Goal: Information Seeking & Learning: Learn about a topic

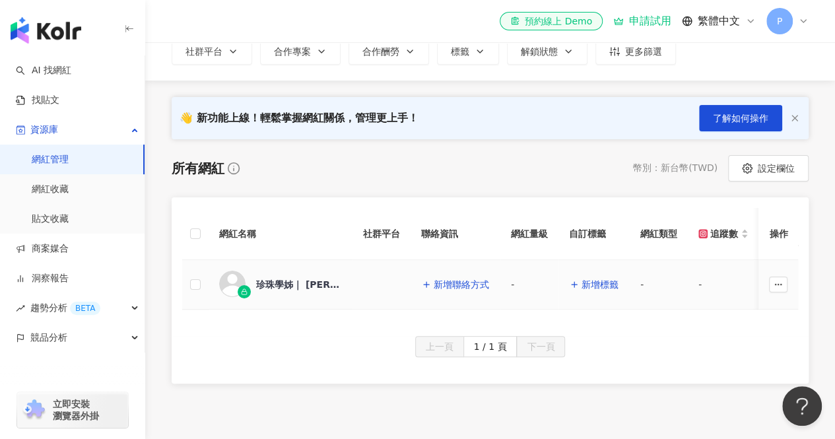
click at [253, 284] on div "珍珠學姊｜ Pearl Pei" at bounding box center [280, 285] width 123 height 28
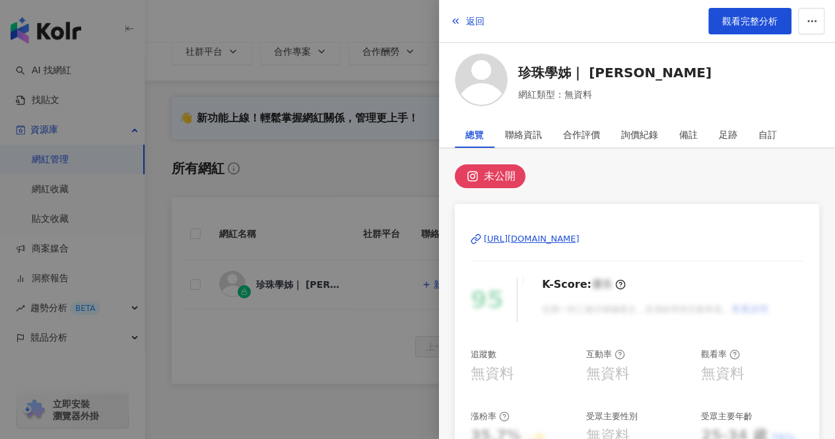
click at [491, 176] on div "未公開" at bounding box center [500, 176] width 32 height 18
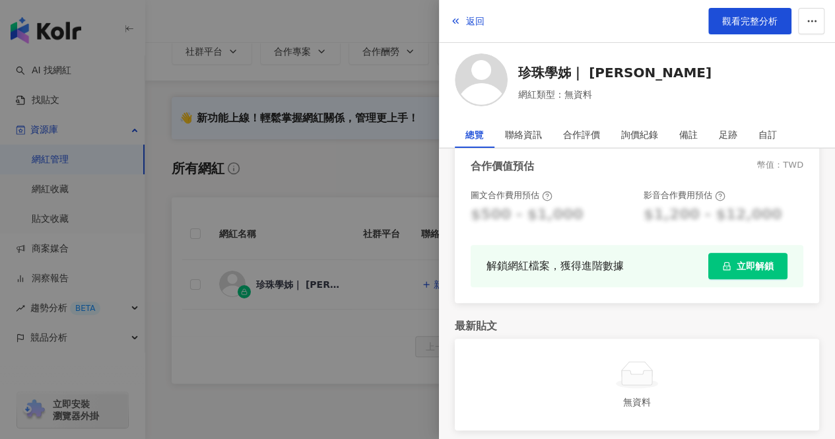
scroll to position [382, 0]
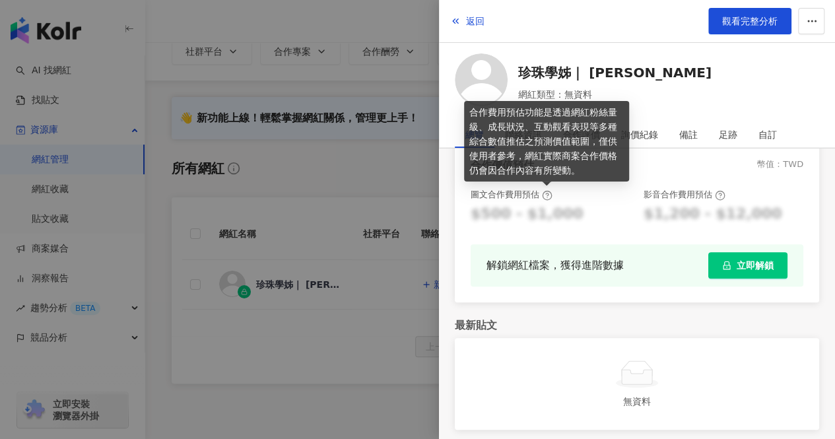
click at [544, 199] on circle at bounding box center [547, 195] width 9 height 9
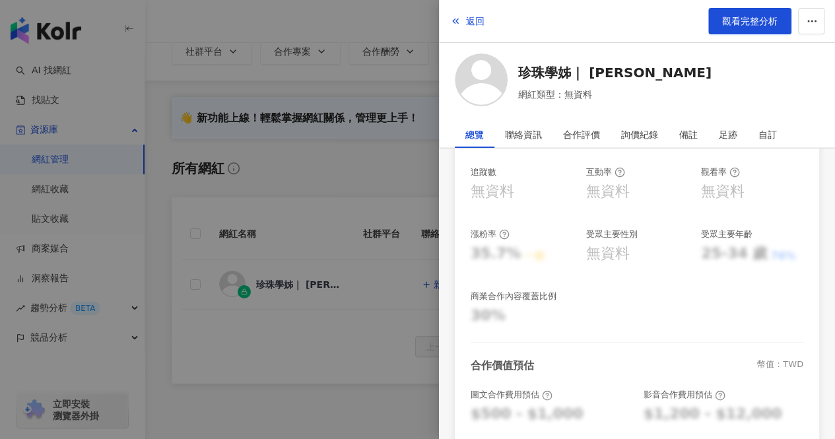
scroll to position [173, 0]
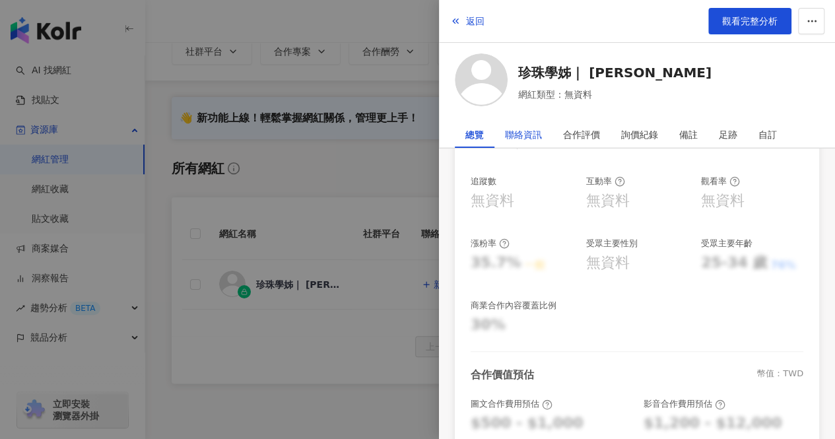
click at [521, 129] on div "聯絡資訊" at bounding box center [523, 134] width 37 height 26
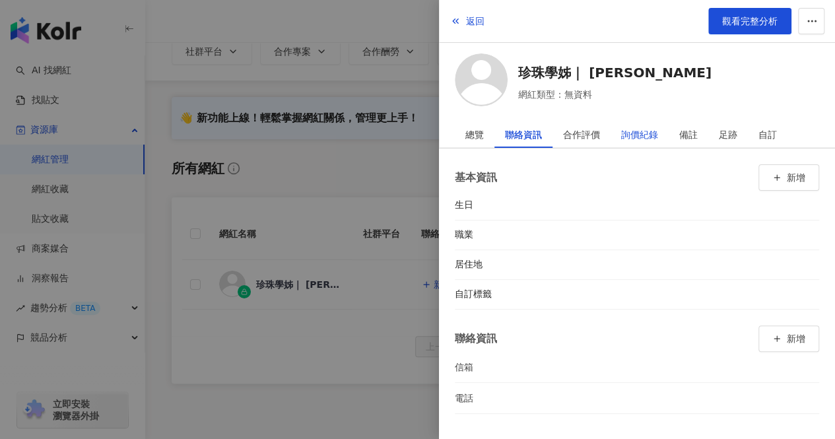
click at [652, 139] on div "詢價紀錄" at bounding box center [639, 134] width 37 height 26
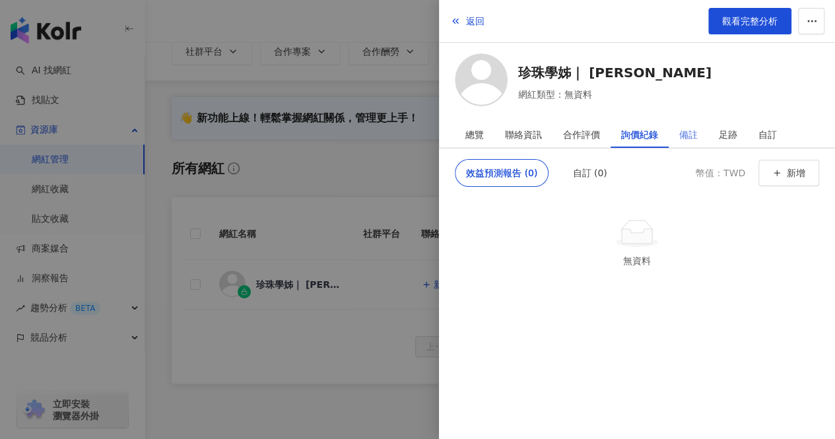
click at [677, 140] on div "備註" at bounding box center [689, 134] width 40 height 26
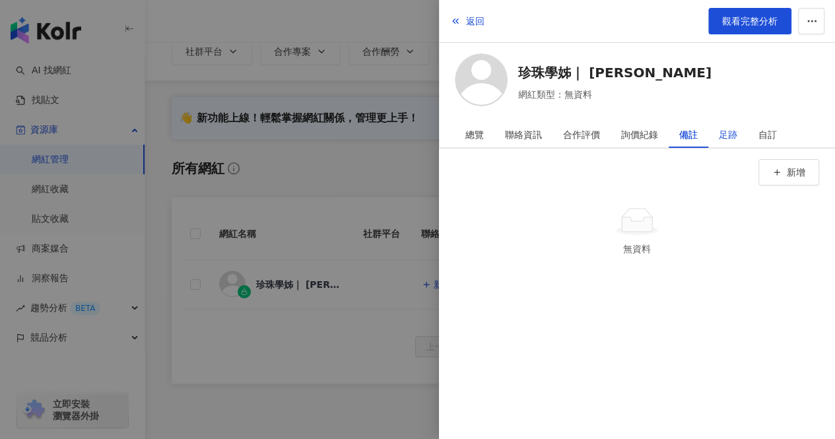
click at [735, 134] on div "足跡" at bounding box center [728, 134] width 18 height 26
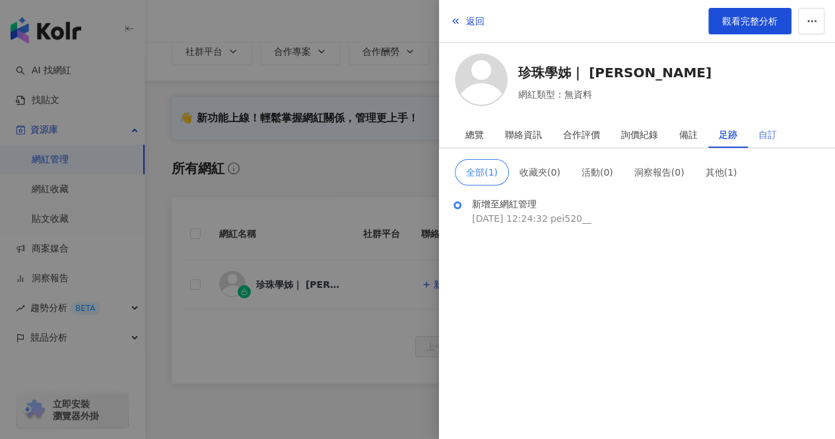
click at [754, 135] on div "自訂" at bounding box center [768, 134] width 40 height 26
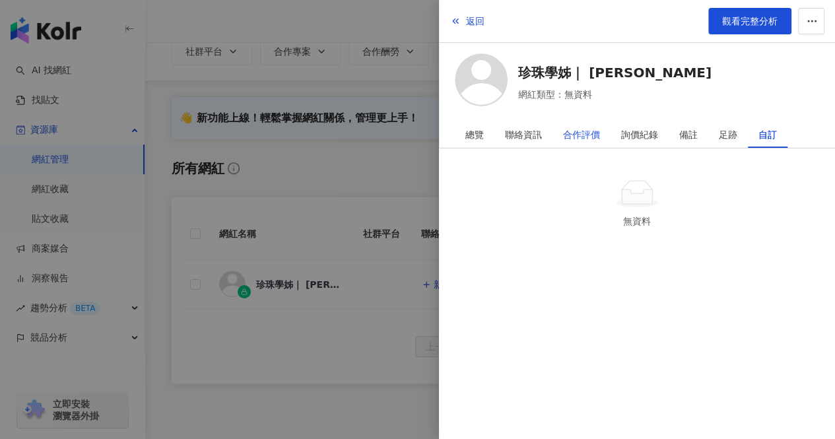
click at [581, 141] on div "合作評價" at bounding box center [581, 134] width 37 height 26
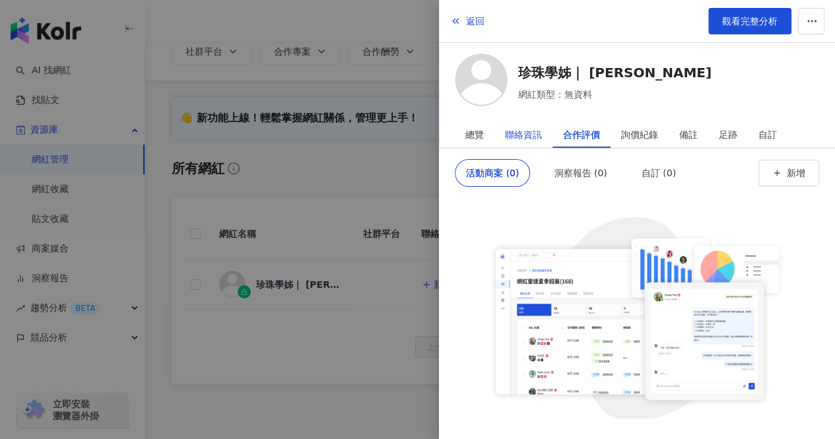
click at [520, 139] on div "聯絡資訊" at bounding box center [523, 134] width 37 height 26
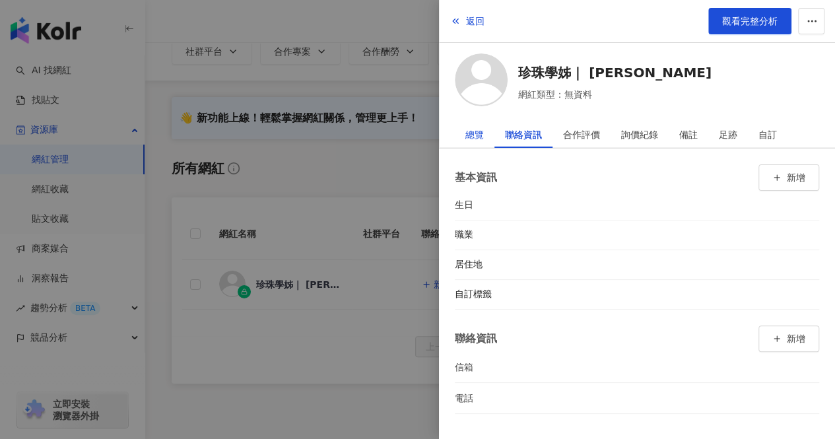
click at [475, 128] on div "總覽" at bounding box center [474, 134] width 18 height 26
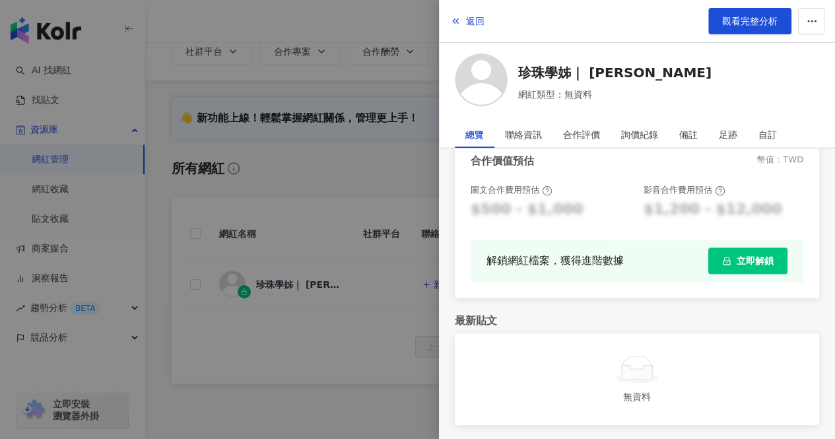
scroll to position [387, 0]
click at [414, 377] on div at bounding box center [417, 219] width 835 height 439
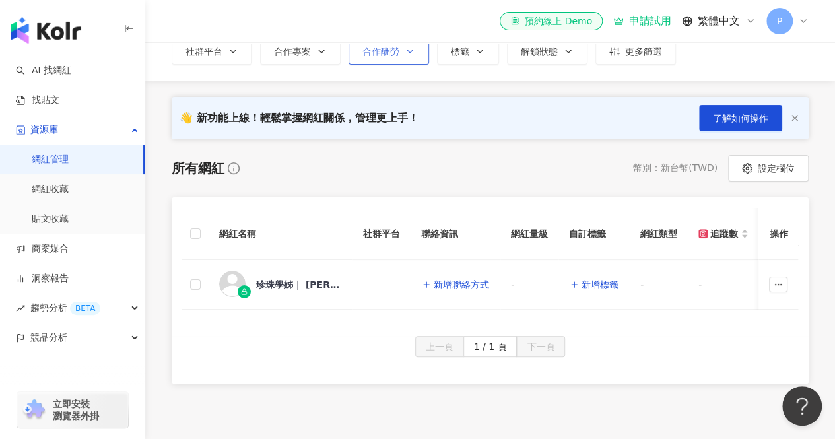
click at [400, 51] on div "合作酬勞" at bounding box center [388, 51] width 53 height 11
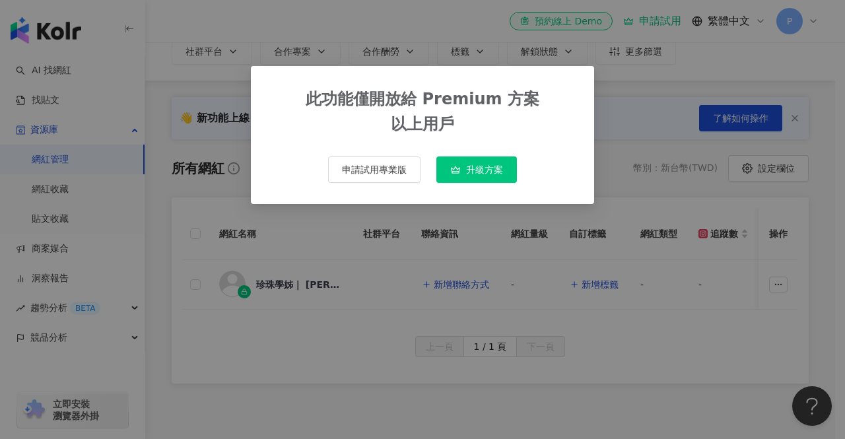
click at [592, 111] on div "此功能僅開放給 Premium 方案 以上用戶 申請試用專業版 升級方案" at bounding box center [422, 135] width 343 height 138
click at [627, 110] on div "此功能僅開放給 Premium 方案 以上用戶 申請試用專業版 升級方案" at bounding box center [422, 219] width 845 height 439
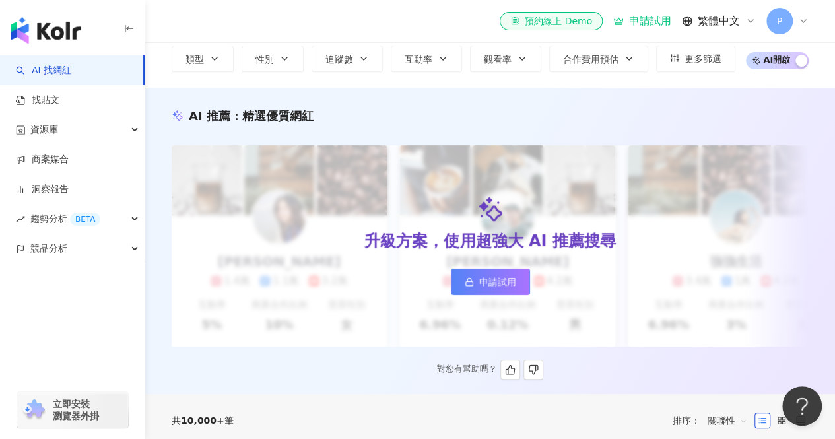
scroll to position [88, 0]
click at [466, 277] on icon at bounding box center [469, 281] width 9 height 9
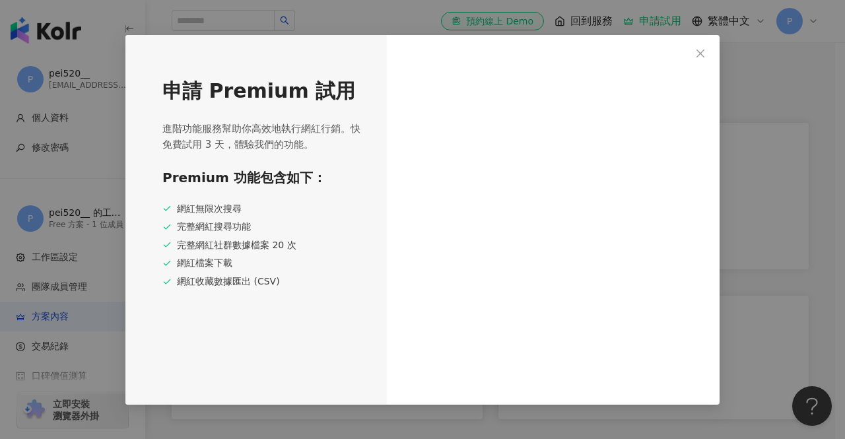
click at [735, 63] on div "申請 Premium 試用 進階功能服務幫助你高效地執行網紅行銷。快免費試用 3 天，體驗我們的功能。 Premium 功能包含如下： 網紅無限次搜尋 完整網…" at bounding box center [422, 219] width 845 height 439
